Goal: Information Seeking & Learning: Learn about a topic

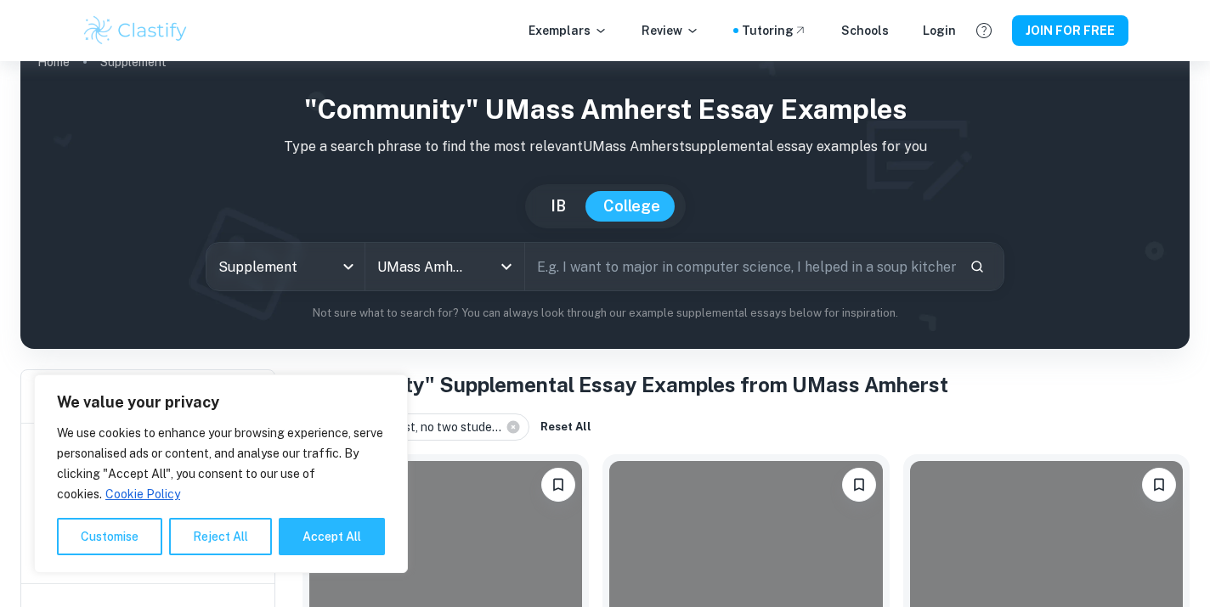
scroll to position [31, 0]
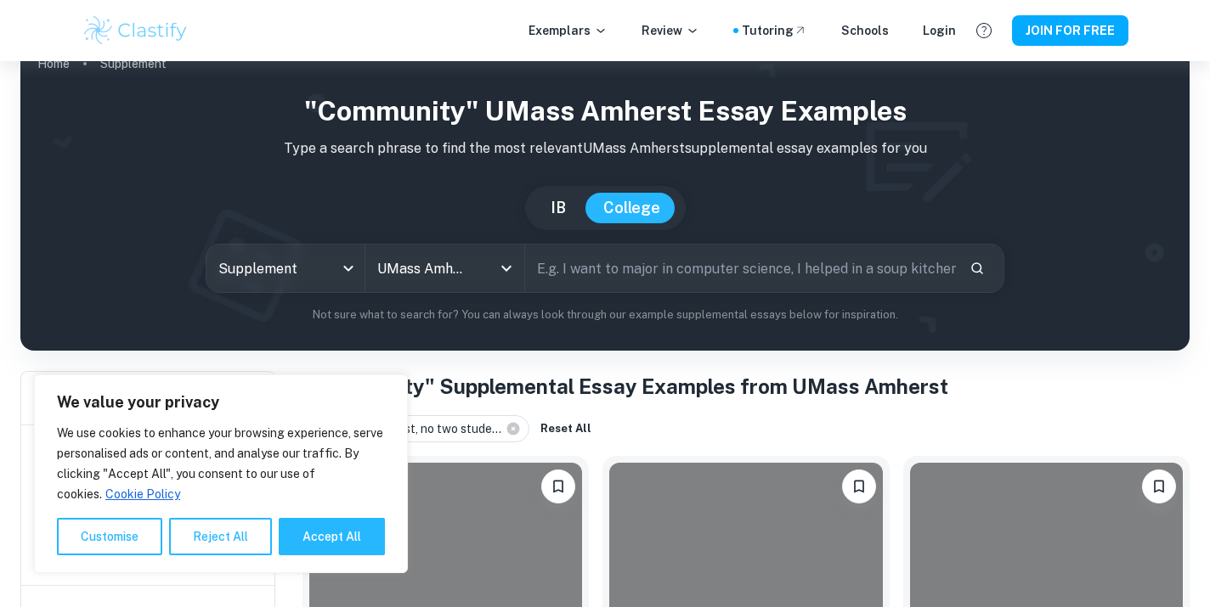
click at [451, 375] on h1 ""Community" Supplemental Essay Examples from UMass Amherst" at bounding box center [745, 386] width 887 height 31
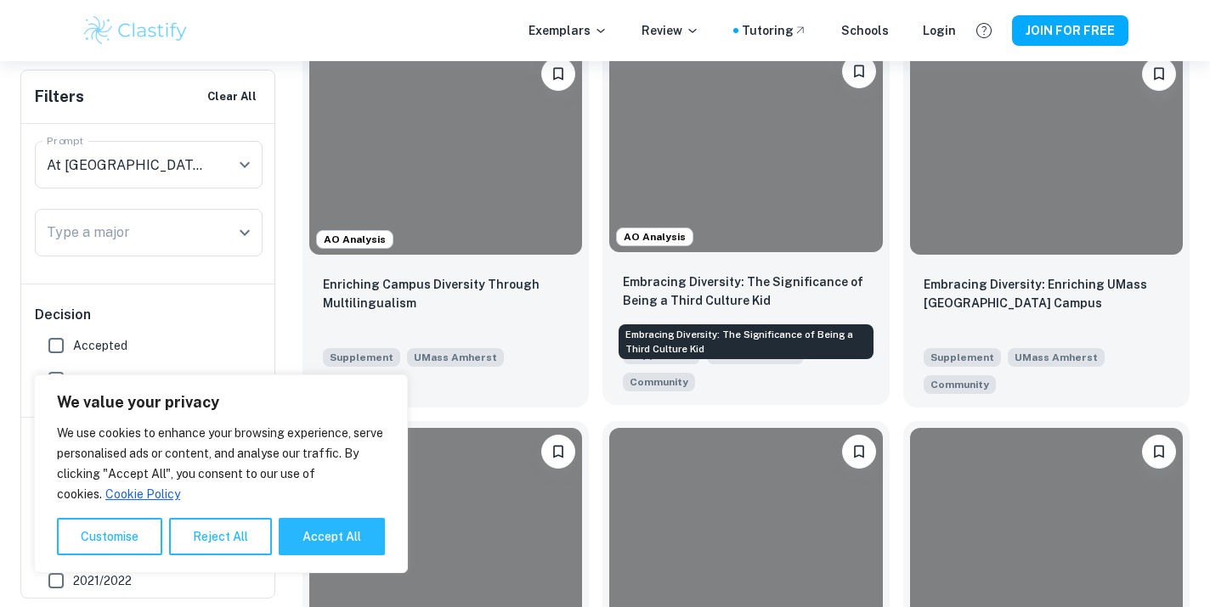
scroll to position [445, 0]
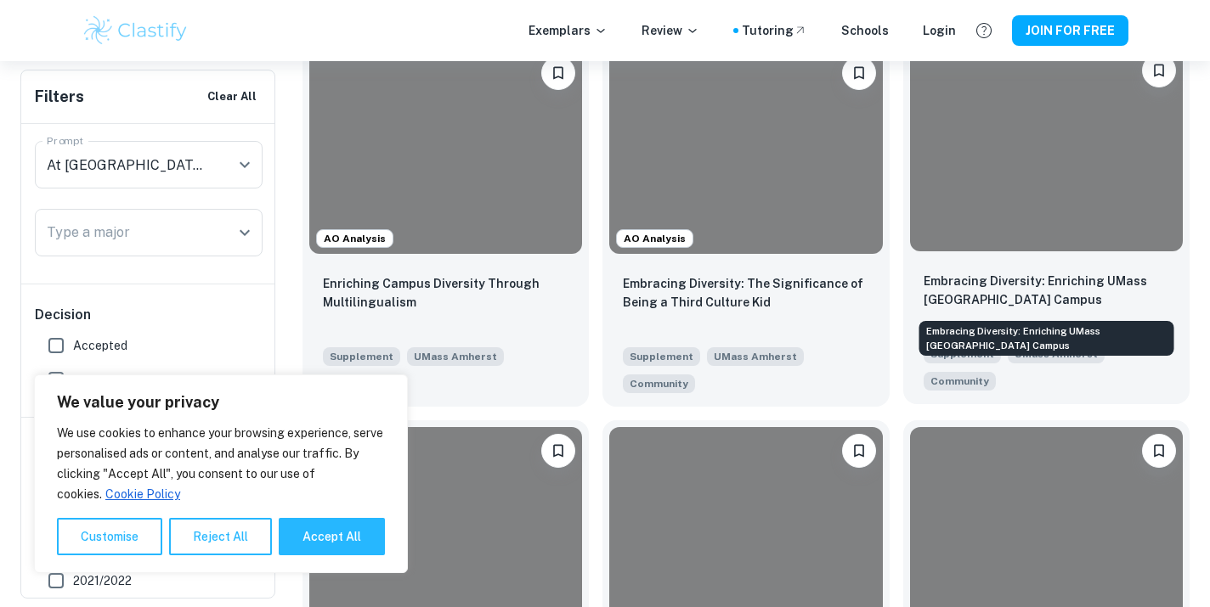
click at [995, 292] on p "Embracing Diversity: Enriching UMass [GEOGRAPHIC_DATA] Campus" at bounding box center [1045, 290] width 245 height 37
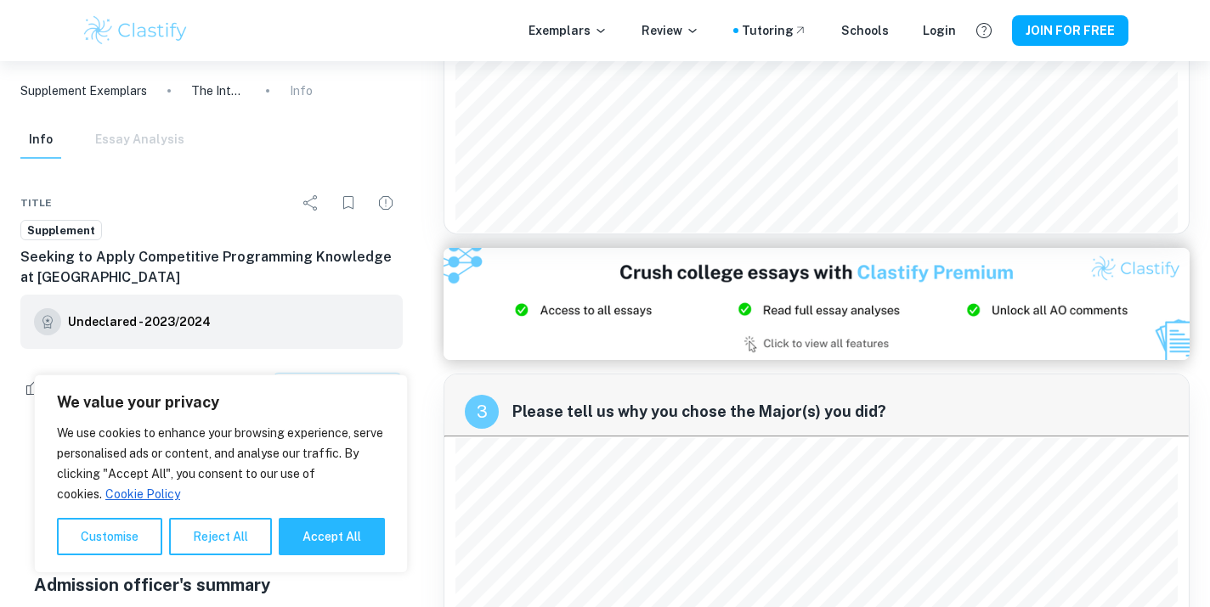
scroll to position [519, 0]
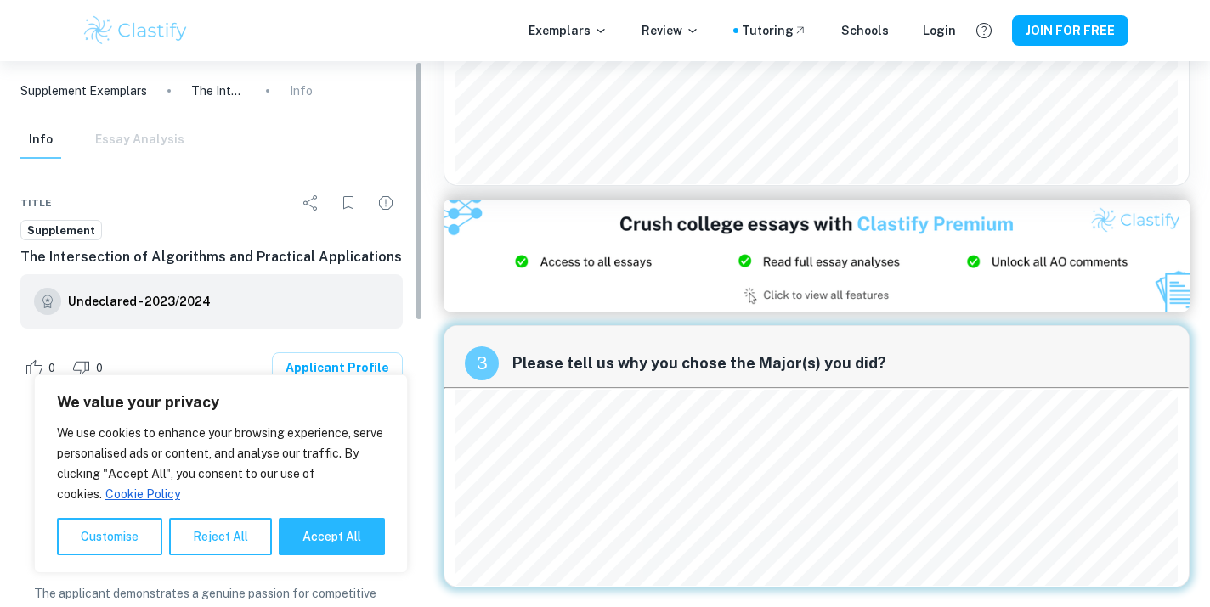
click at [418, 380] on div "Supplement Exemplars The Intersection of Algorithms and Practical Applications …" at bounding box center [605, 75] width 1210 height 1066
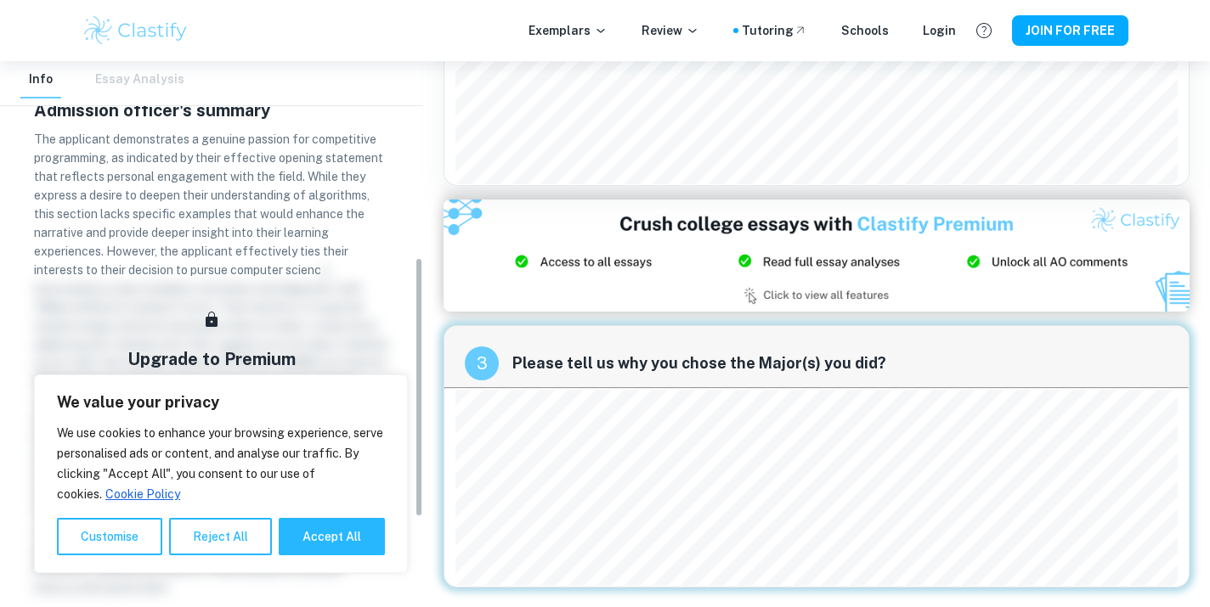
scroll to position [601, 0]
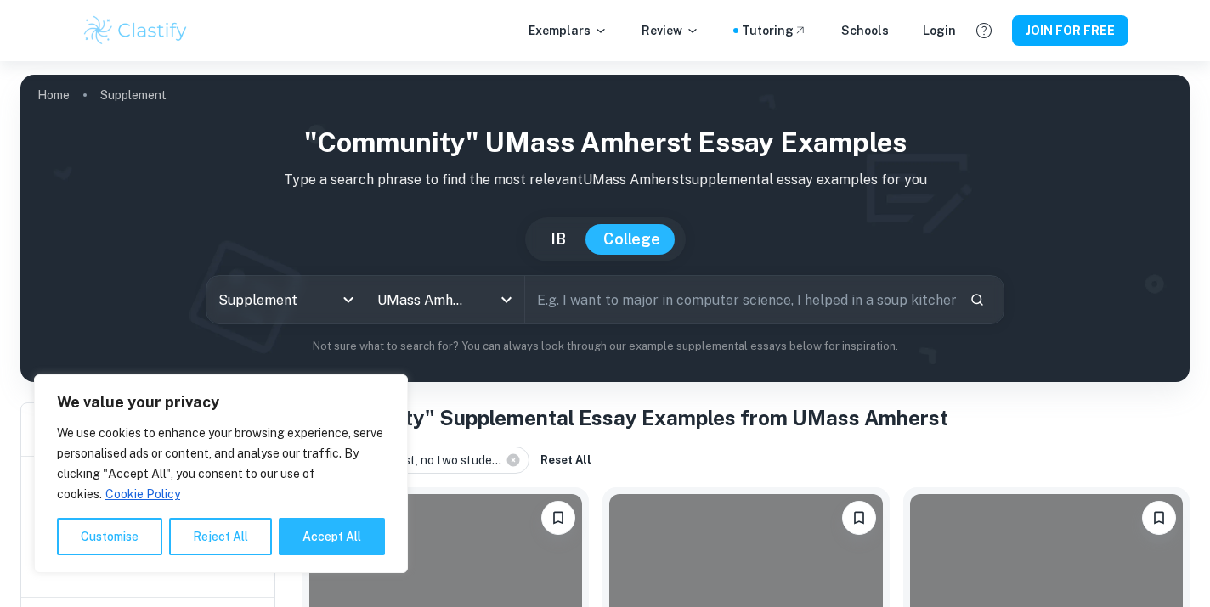
click at [627, 303] on input "text" at bounding box center [740, 300] width 431 height 48
type input "business"
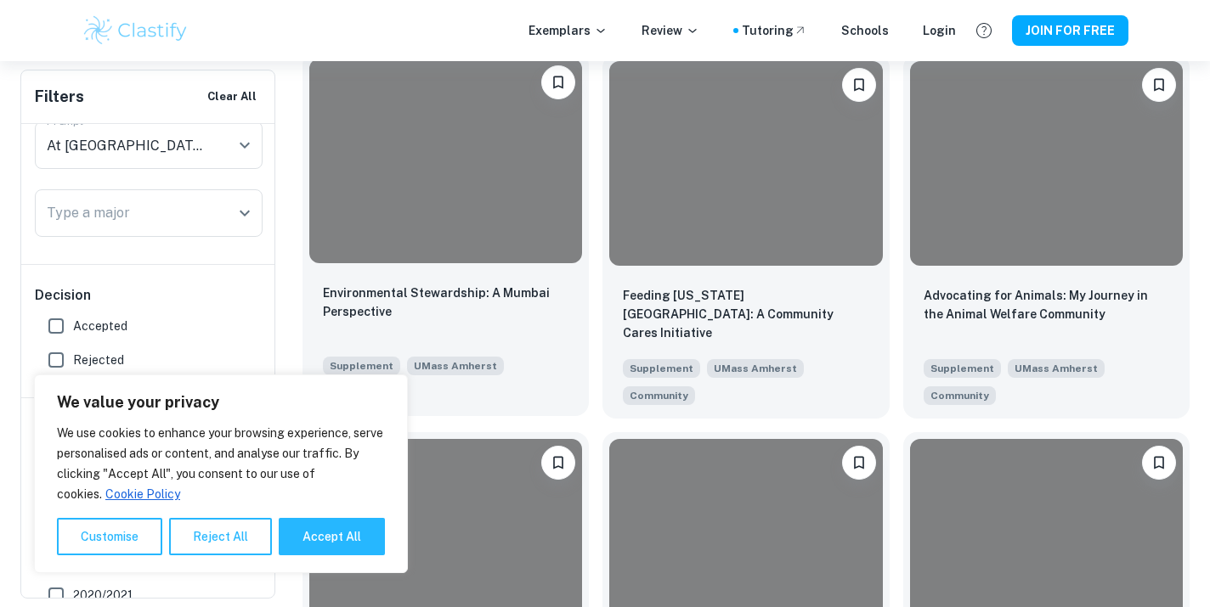
scroll to position [449, 0]
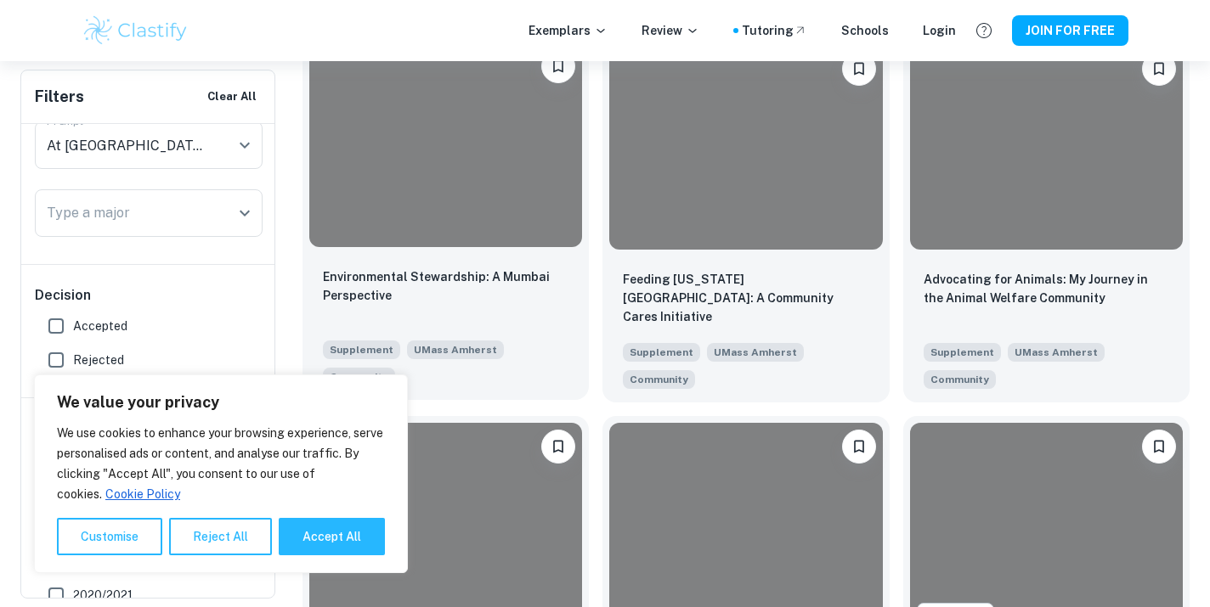
click at [482, 171] on div at bounding box center [445, 144] width 273 height 205
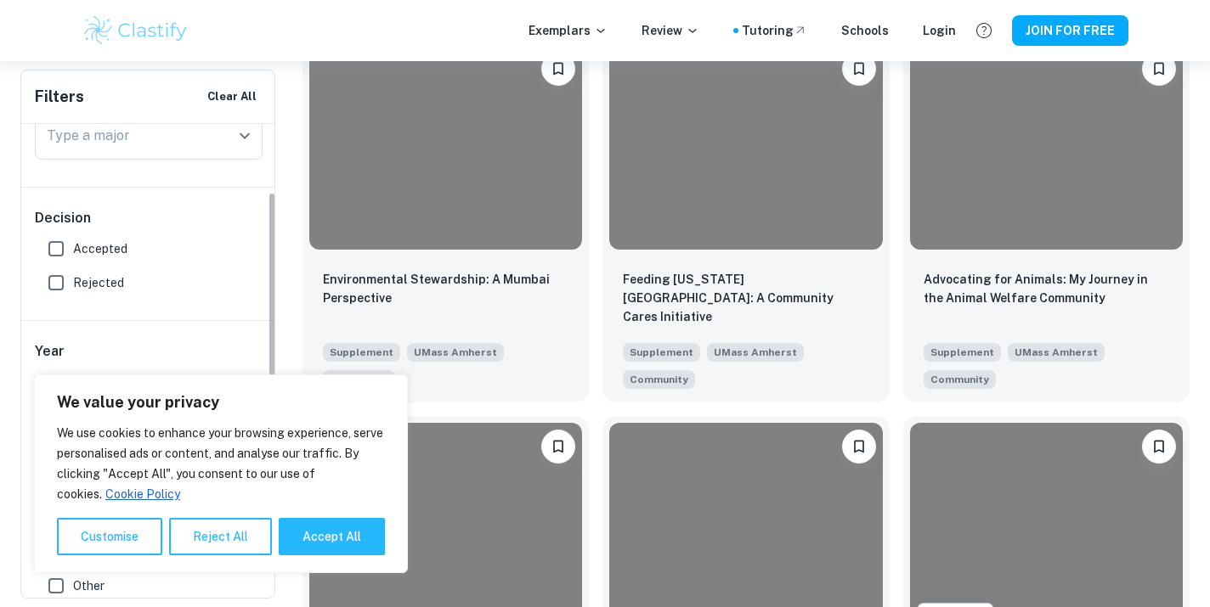
scroll to position [160, 0]
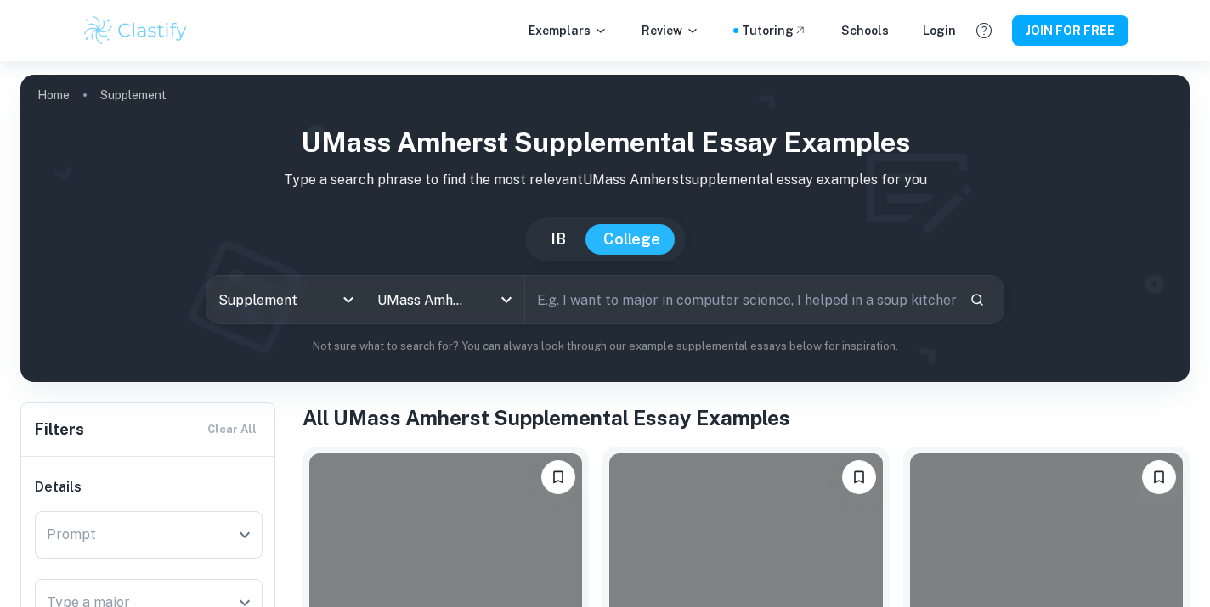
scroll to position [730, 0]
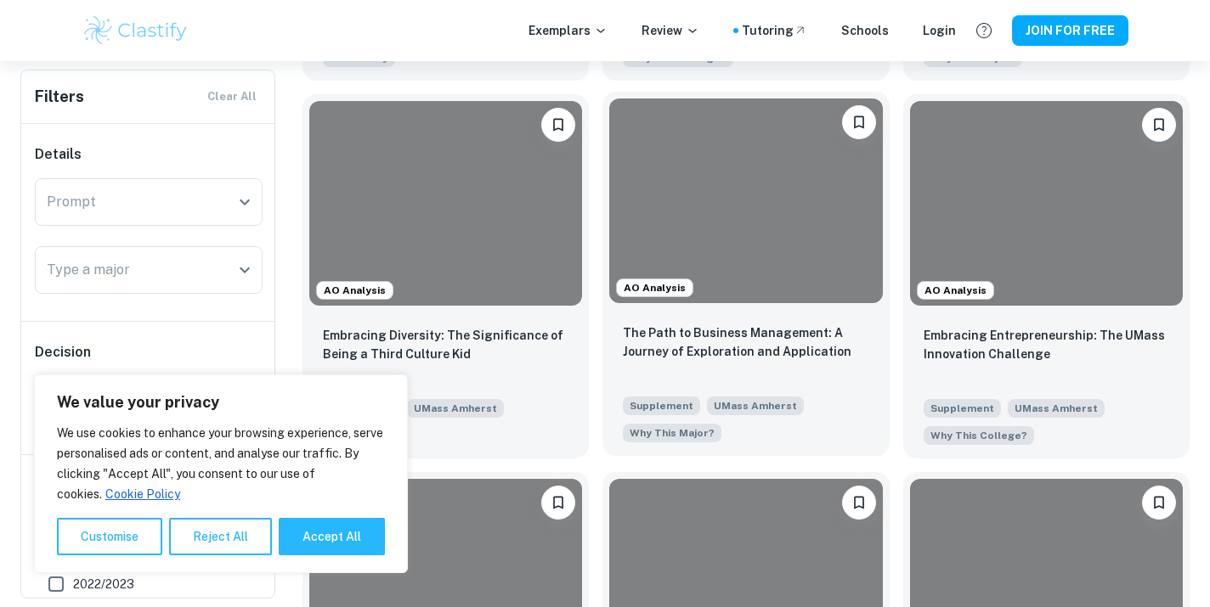
click at [737, 250] on div at bounding box center [745, 201] width 273 height 205
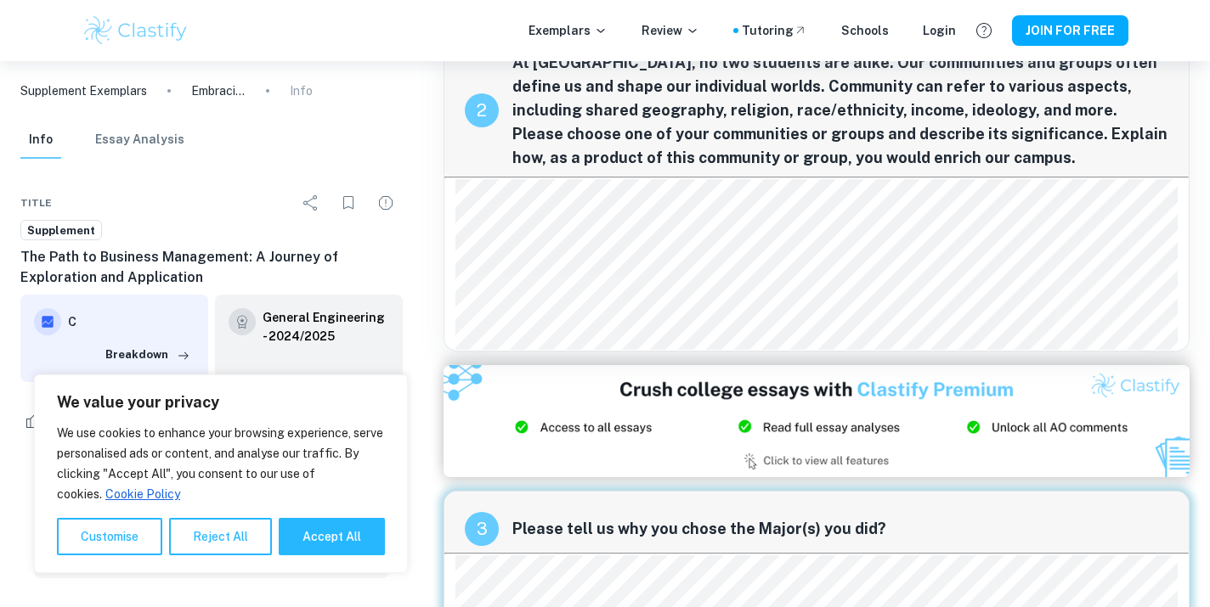
scroll to position [596, 0]
